Goal: Task Accomplishment & Management: Manage account settings

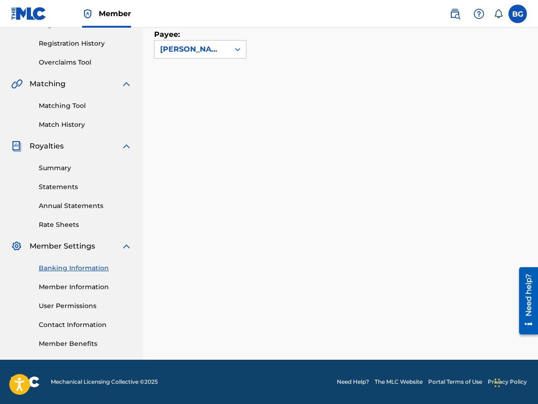
click at [518, 15] on label at bounding box center [517, 14] width 18 height 18
click at [518, 14] on input "BG Ban [PERSON_NAME] [EMAIL_ADDRESS][DOMAIN_NAME] Notification Preferences Prof…" at bounding box center [518, 14] width 0 height 0
click at [432, 133] on p "Log out" at bounding box center [428, 130] width 22 height 8
click at [518, 14] on input "BG Ban [PERSON_NAME] [EMAIL_ADDRESS][DOMAIN_NAME] Notification Preferences Prof…" at bounding box center [518, 14] width 0 height 0
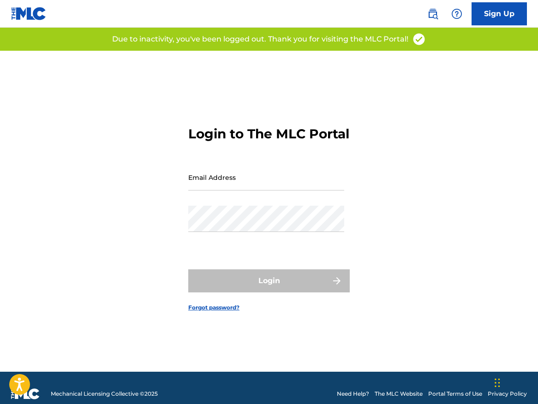
click at [242, 168] on form "Login to The MLC Portal Email Address Password Login Forgot password?" at bounding box center [268, 211] width 161 height 321
click at [242, 186] on input "Email Address" at bounding box center [266, 177] width 156 height 26
type input "[EMAIL_ADDRESS][DOMAIN_NAME]"
click at [241, 247] on div "Password" at bounding box center [266, 227] width 156 height 42
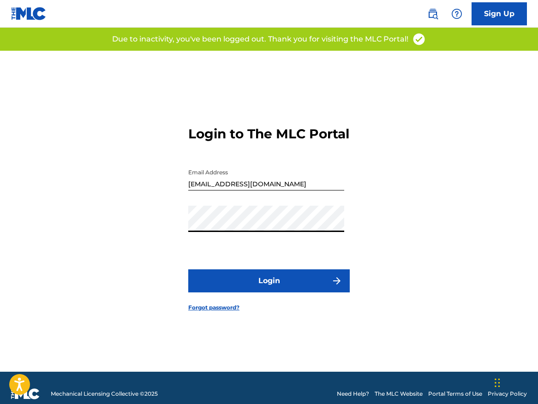
click at [235, 291] on button "Login" at bounding box center [268, 280] width 161 height 23
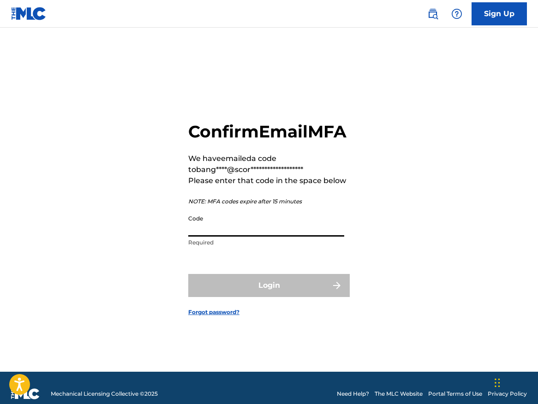
click at [238, 237] on input "Code" at bounding box center [266, 223] width 156 height 26
paste input "910645"
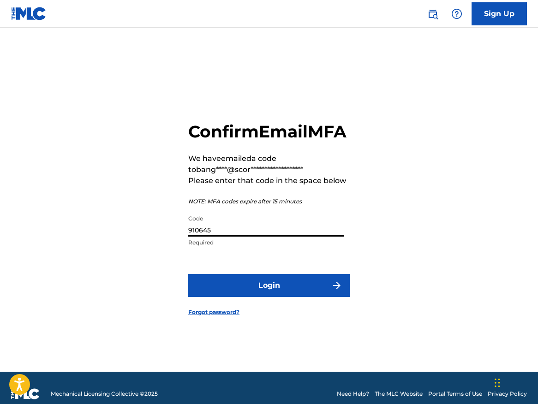
type input "910645"
click at [223, 310] on form "**********" at bounding box center [268, 211] width 161 height 321
click at [223, 297] on button "Login" at bounding box center [268, 285] width 161 height 23
